Goal: Check status: Check status

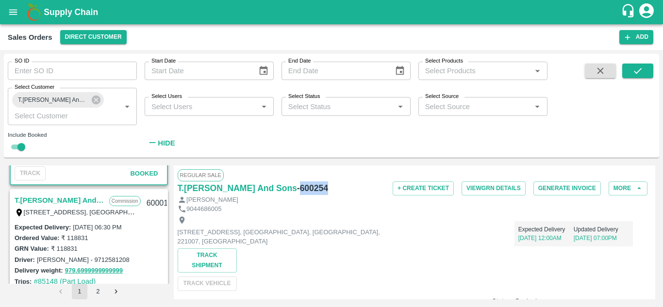
scroll to position [3215, 0]
click at [83, 198] on link "T.[PERSON_NAME] And Sons" at bounding box center [60, 200] width 90 height 13
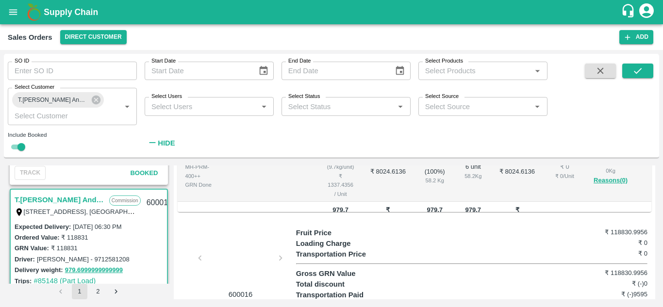
scroll to position [360, 0]
click at [226, 242] on div at bounding box center [240, 259] width 73 height 51
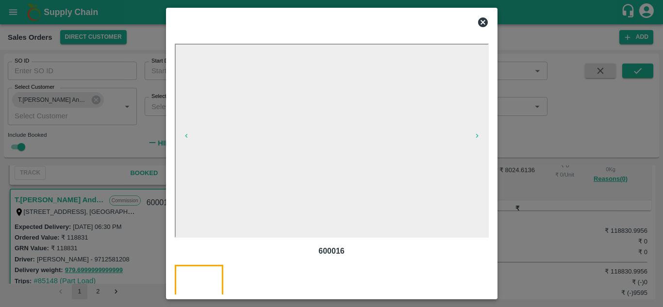
click at [485, 22] on icon at bounding box center [483, 22] width 10 height 10
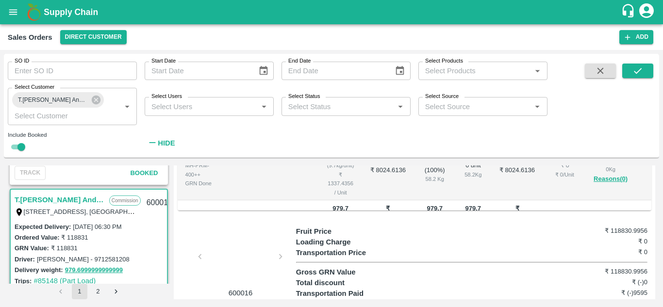
scroll to position [375, 0]
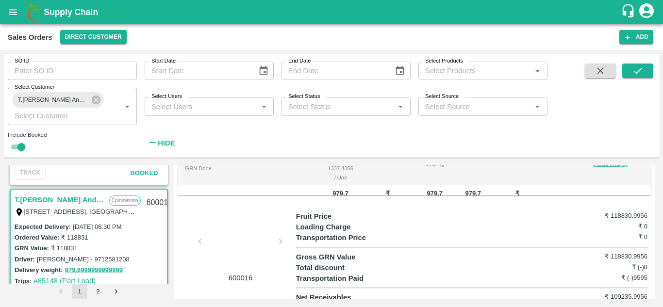
click at [241, 228] on div at bounding box center [240, 244] width 73 height 51
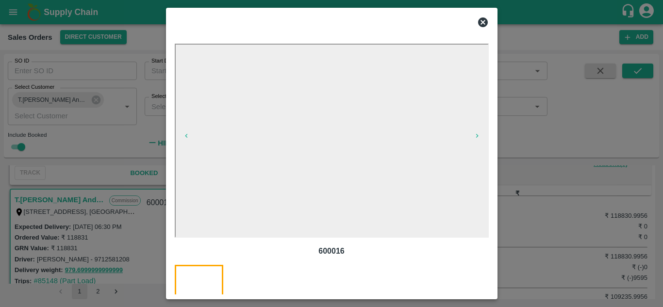
click at [481, 21] on icon at bounding box center [483, 22] width 10 height 10
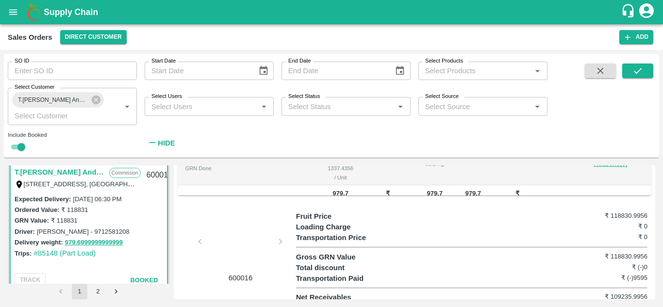
scroll to position [3253, 0]
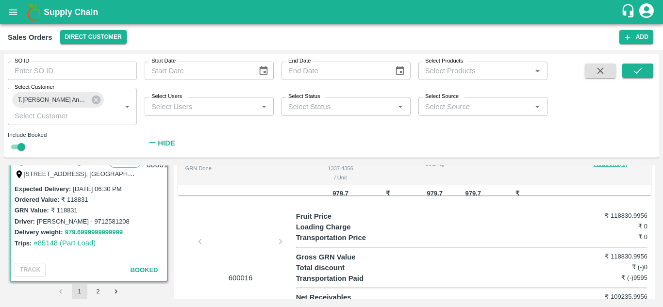
click at [50, 223] on label "[PERSON_NAME] - 9712581208" at bounding box center [83, 221] width 93 height 7
copy label "[PERSON_NAME]"
click at [94, 220] on label "[PERSON_NAME] - 9712581208" at bounding box center [83, 221] width 93 height 7
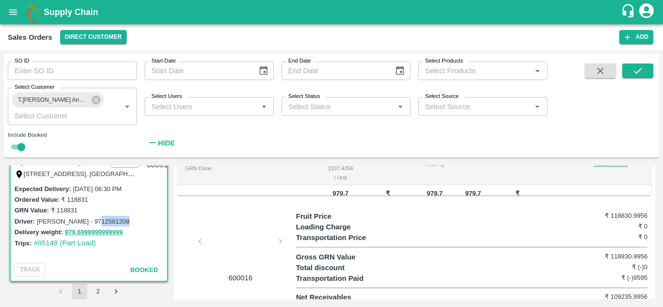
click at [94, 220] on label "[PERSON_NAME] - 9712581208" at bounding box center [83, 221] width 93 height 7
click at [69, 221] on label "[PERSON_NAME] - 9712581208" at bounding box center [83, 221] width 93 height 7
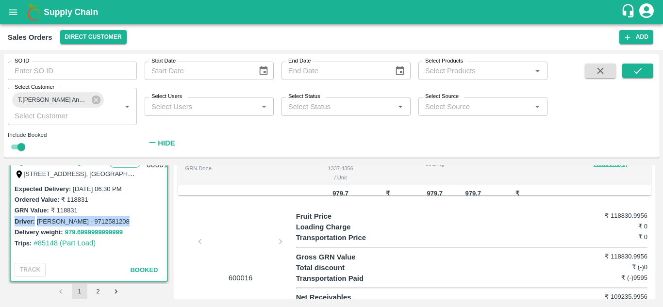
click at [69, 221] on label "[PERSON_NAME] - 9712581208" at bounding box center [83, 221] width 93 height 7
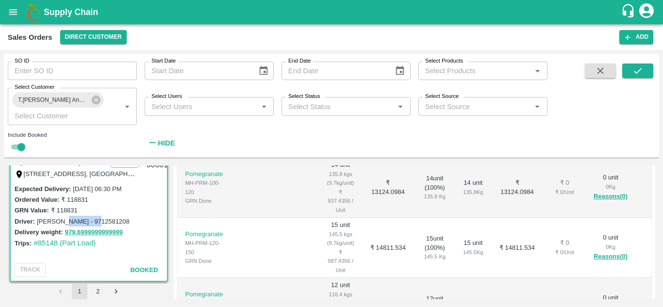
scroll to position [0, 0]
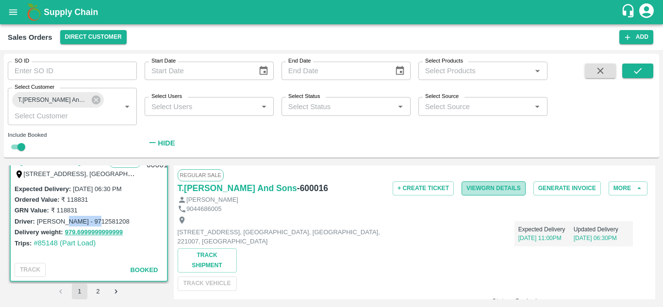
click at [492, 187] on button "View GRN Details" at bounding box center [493, 188] width 64 height 14
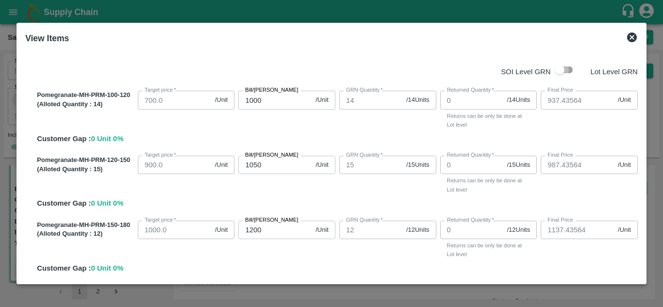
click at [561, 72] on input "checkbox" at bounding box center [559, 70] width 55 height 18
checkbox input "true"
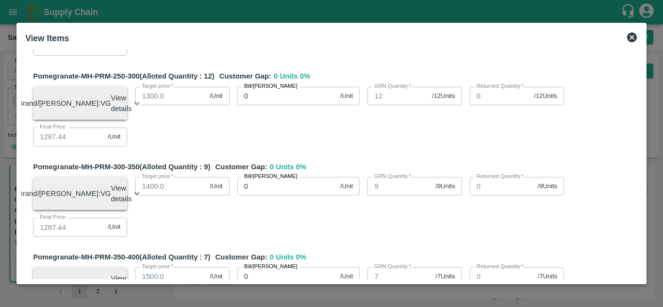
scroll to position [470, 0]
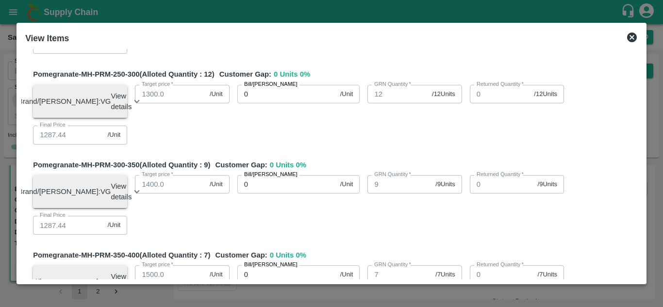
click at [634, 40] on icon at bounding box center [632, 38] width 10 height 10
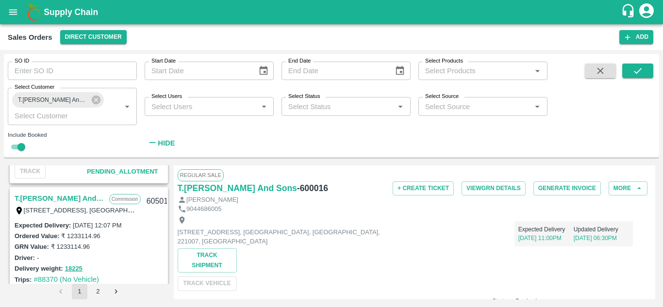
scroll to position [116, 0]
click at [80, 200] on link "T.[PERSON_NAME] And Sons" at bounding box center [60, 197] width 90 height 13
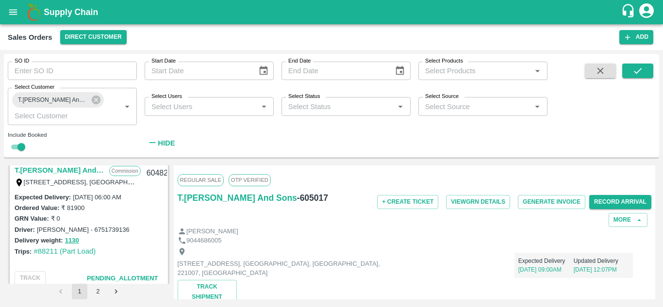
scroll to position [263, 0]
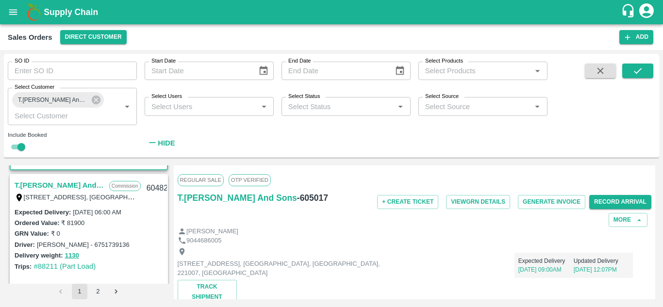
click at [81, 183] on link "T.[PERSON_NAME] And Sons" at bounding box center [60, 185] width 90 height 13
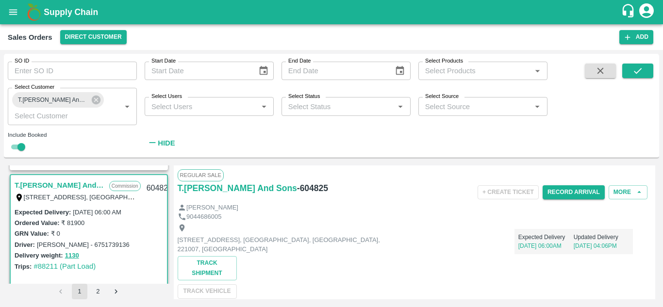
click at [559, 200] on div "Record Arrival" at bounding box center [573, 192] width 62 height 22
click at [560, 196] on button "Record Arrival" at bounding box center [573, 192] width 62 height 14
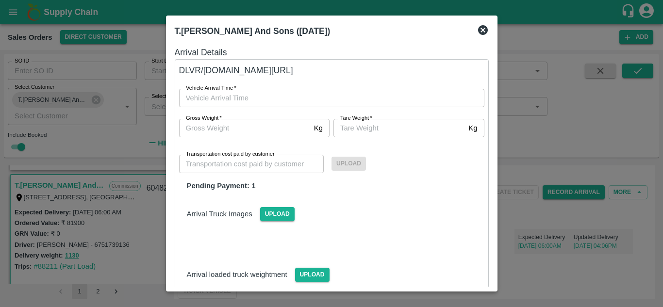
click at [481, 30] on icon at bounding box center [483, 30] width 10 height 10
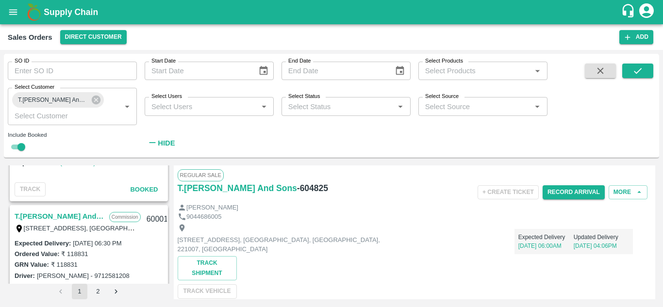
scroll to position [3198, 0]
click at [77, 214] on link "T.[PERSON_NAME] And Sons" at bounding box center [60, 217] width 90 height 13
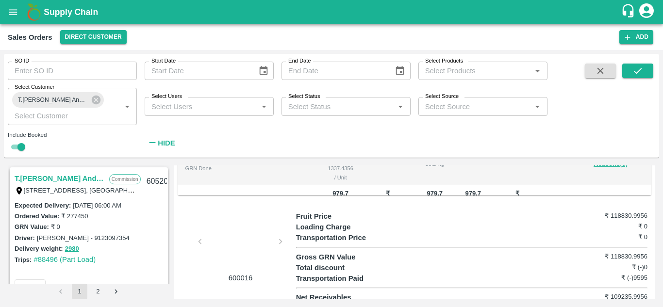
click at [75, 179] on link "T.[PERSON_NAME] And Sons" at bounding box center [60, 178] width 90 height 13
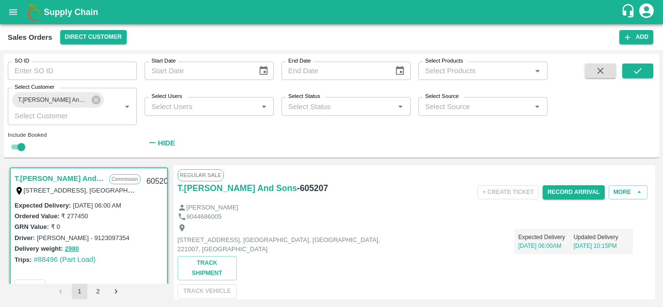
click at [464, 233] on div "Expected Delivery [DATE] 06:00AM Updated Delivery [DATE] 10:15PM" at bounding box center [514, 237] width 237 height 33
